Goal: Task Accomplishment & Management: Manage account settings

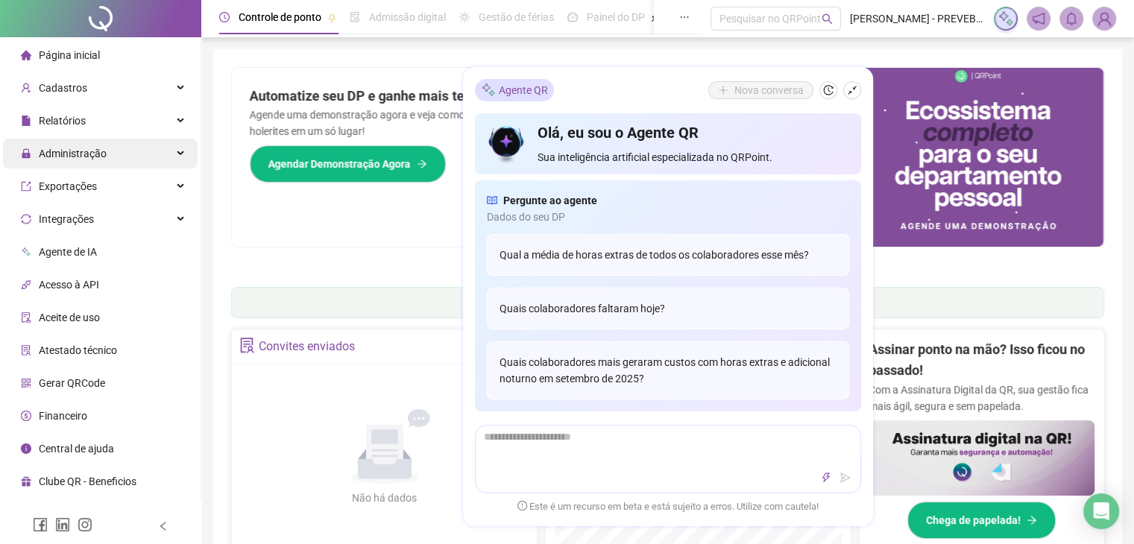
click at [122, 148] on div "Administração" at bounding box center [100, 154] width 195 height 30
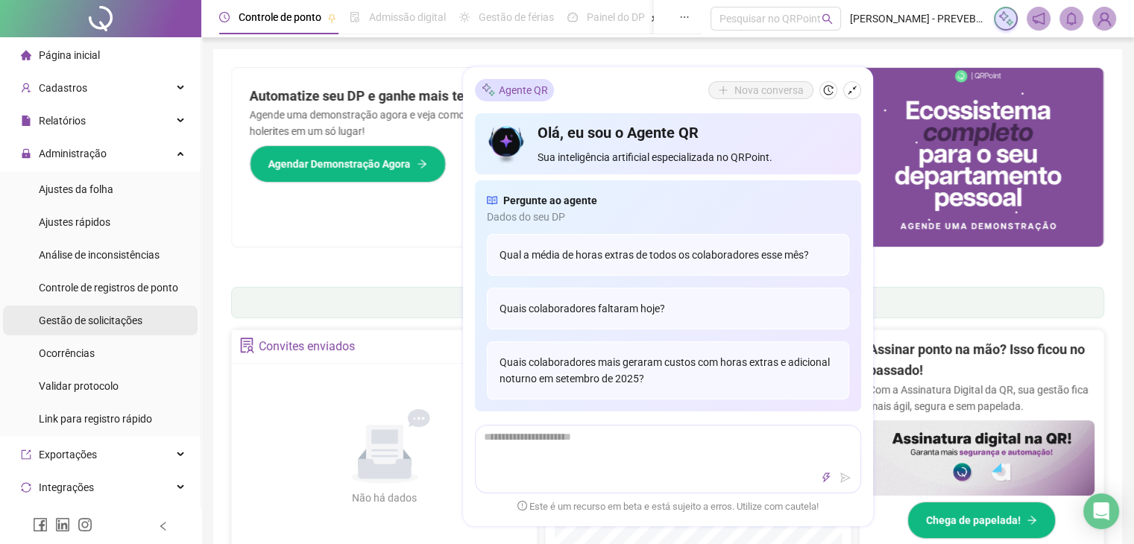
click at [127, 329] on div "Gestão de solicitações" at bounding box center [91, 321] width 104 height 30
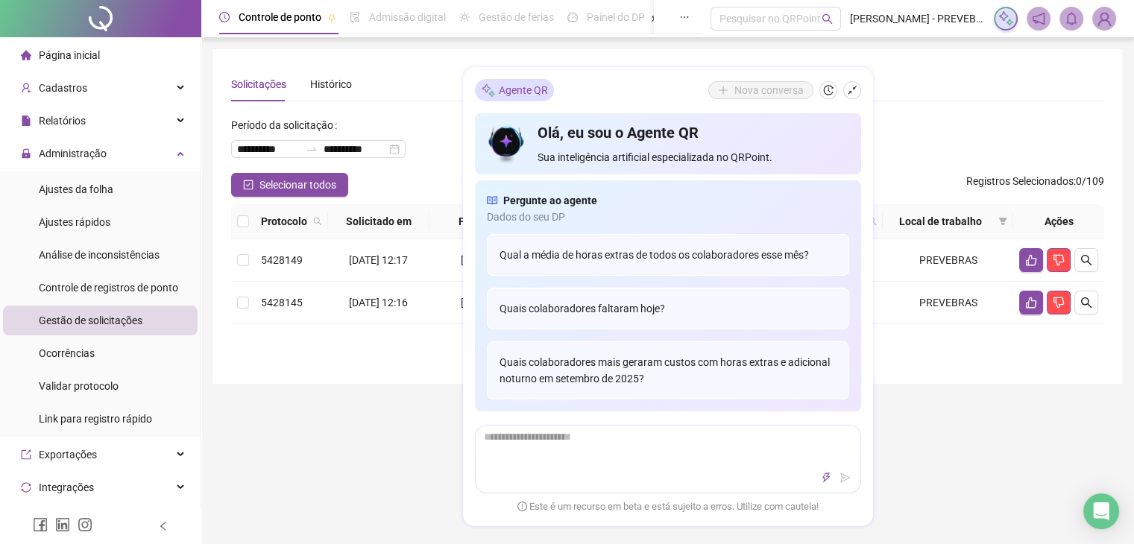
click at [350, 446] on div "**********" at bounding box center [667, 453] width 933 height 907
click at [857, 84] on button "button" at bounding box center [852, 90] width 18 height 18
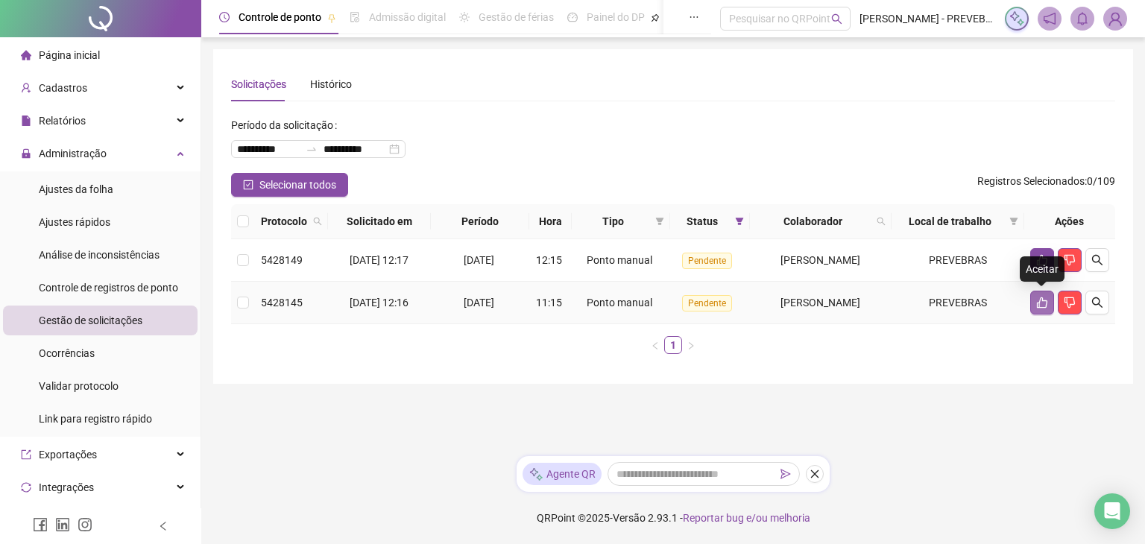
click at [1039, 305] on icon "like" at bounding box center [1042, 302] width 10 height 11
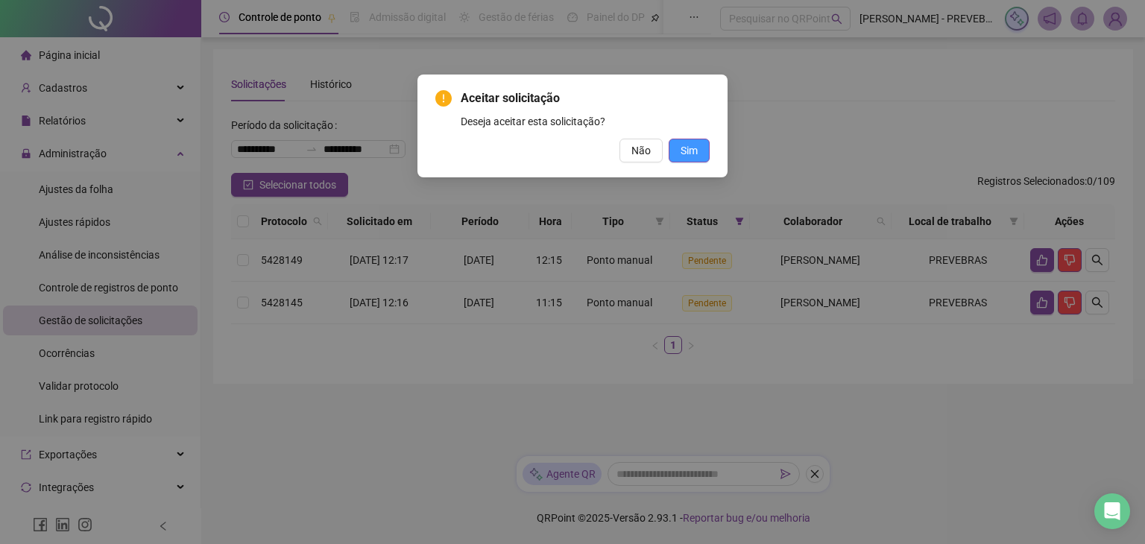
click at [689, 154] on span "Sim" at bounding box center [689, 150] width 17 height 16
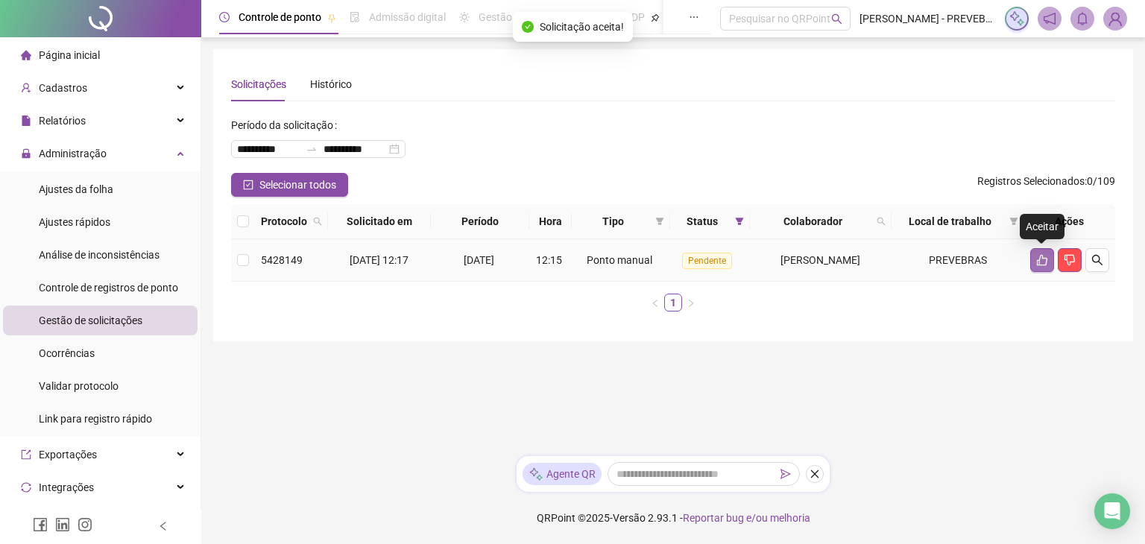
click at [1042, 268] on button "button" at bounding box center [1042, 260] width 24 height 24
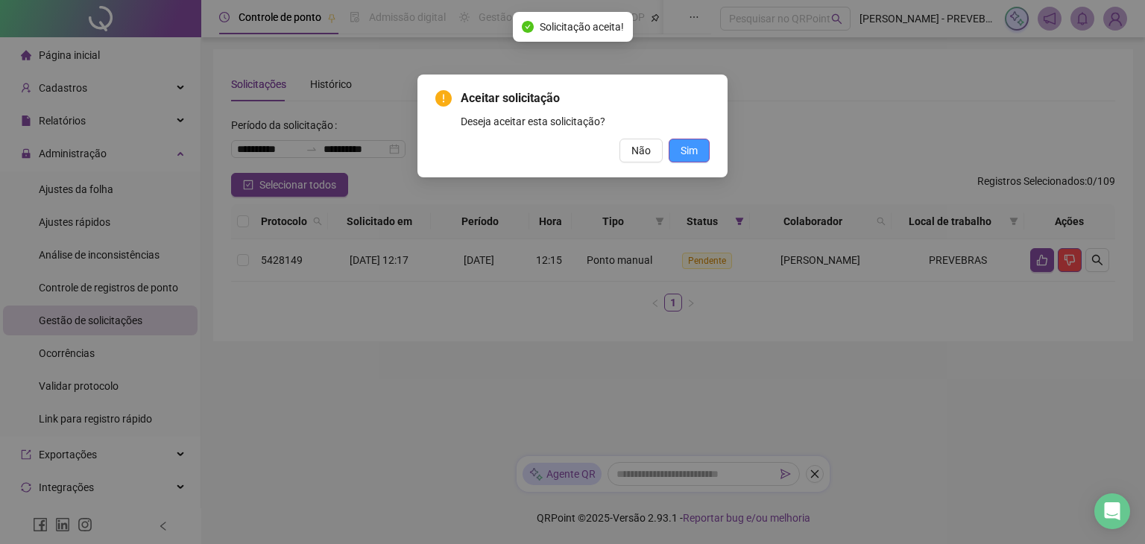
click at [686, 149] on span "Sim" at bounding box center [689, 150] width 17 height 16
